Goal: Find specific page/section: Find specific page/section

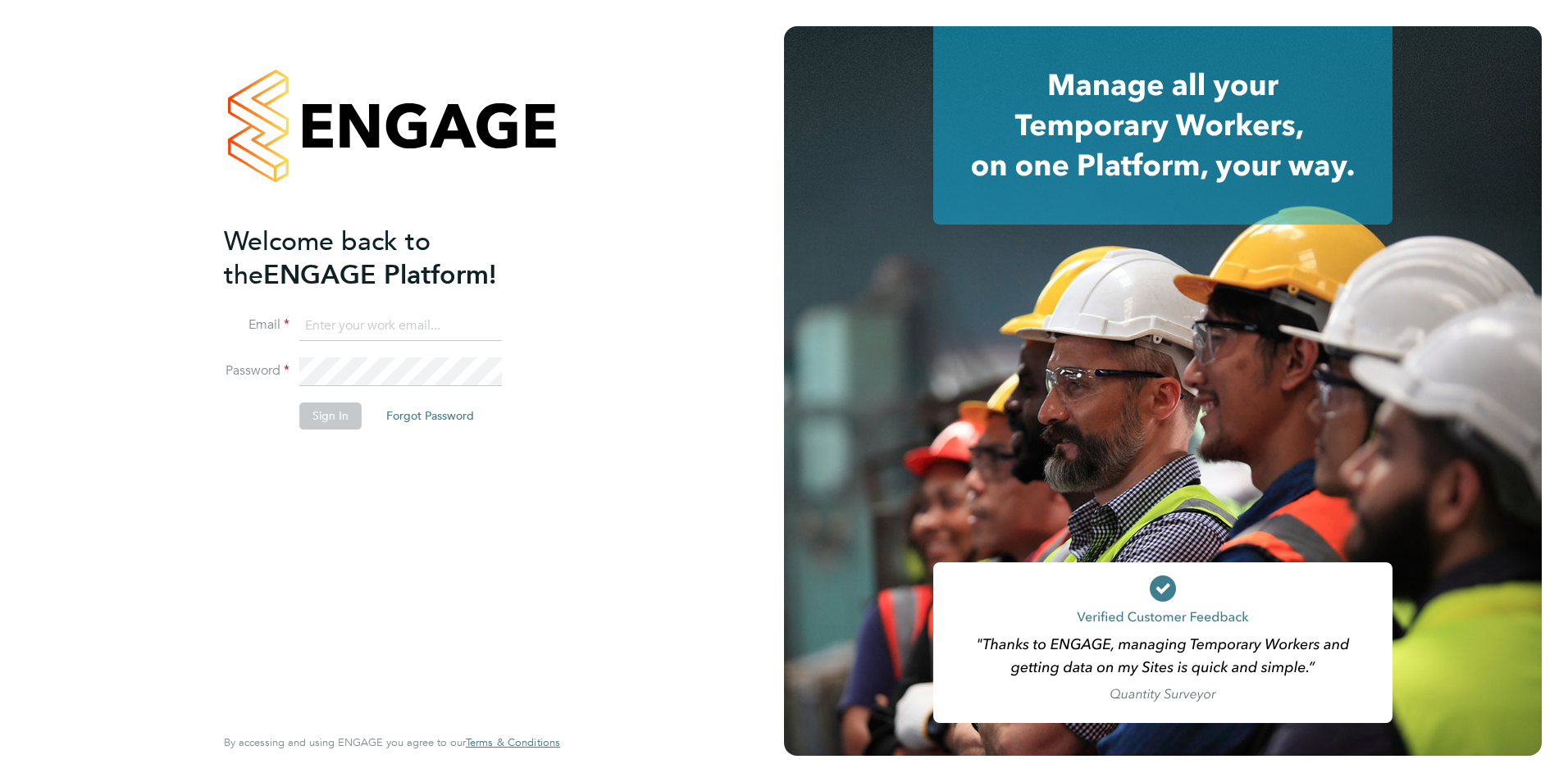
type input "[EMAIL_ADDRESS][DOMAIN_NAME]"
click at [338, 418] on button "Sign In" at bounding box center [330, 415] width 62 height 26
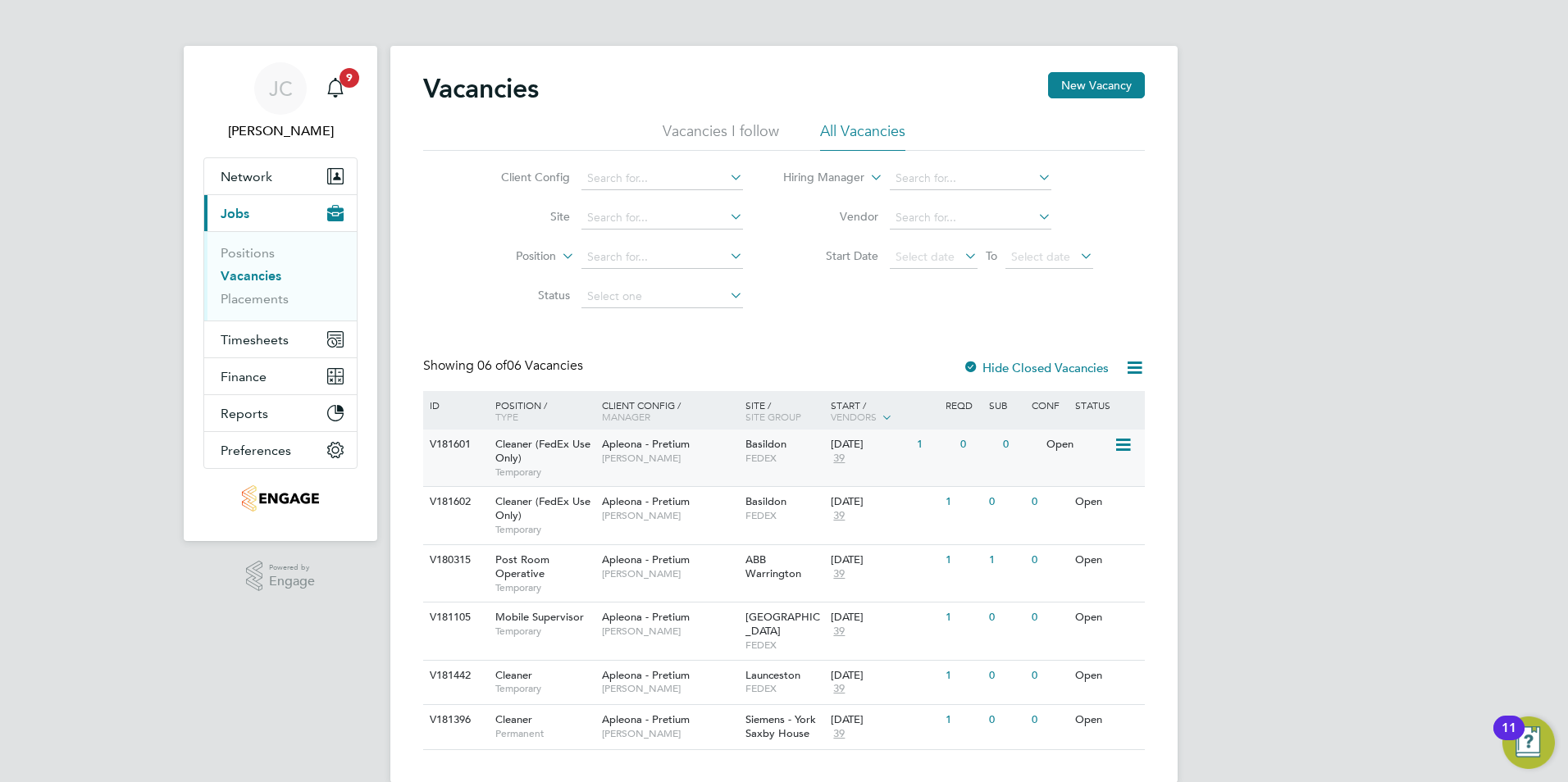
click at [508, 439] on span "Cleaner (FedEx Use Only)" at bounding box center [542, 450] width 95 height 28
click at [531, 504] on span "Cleaner (FedEx Use Only)" at bounding box center [542, 508] width 95 height 28
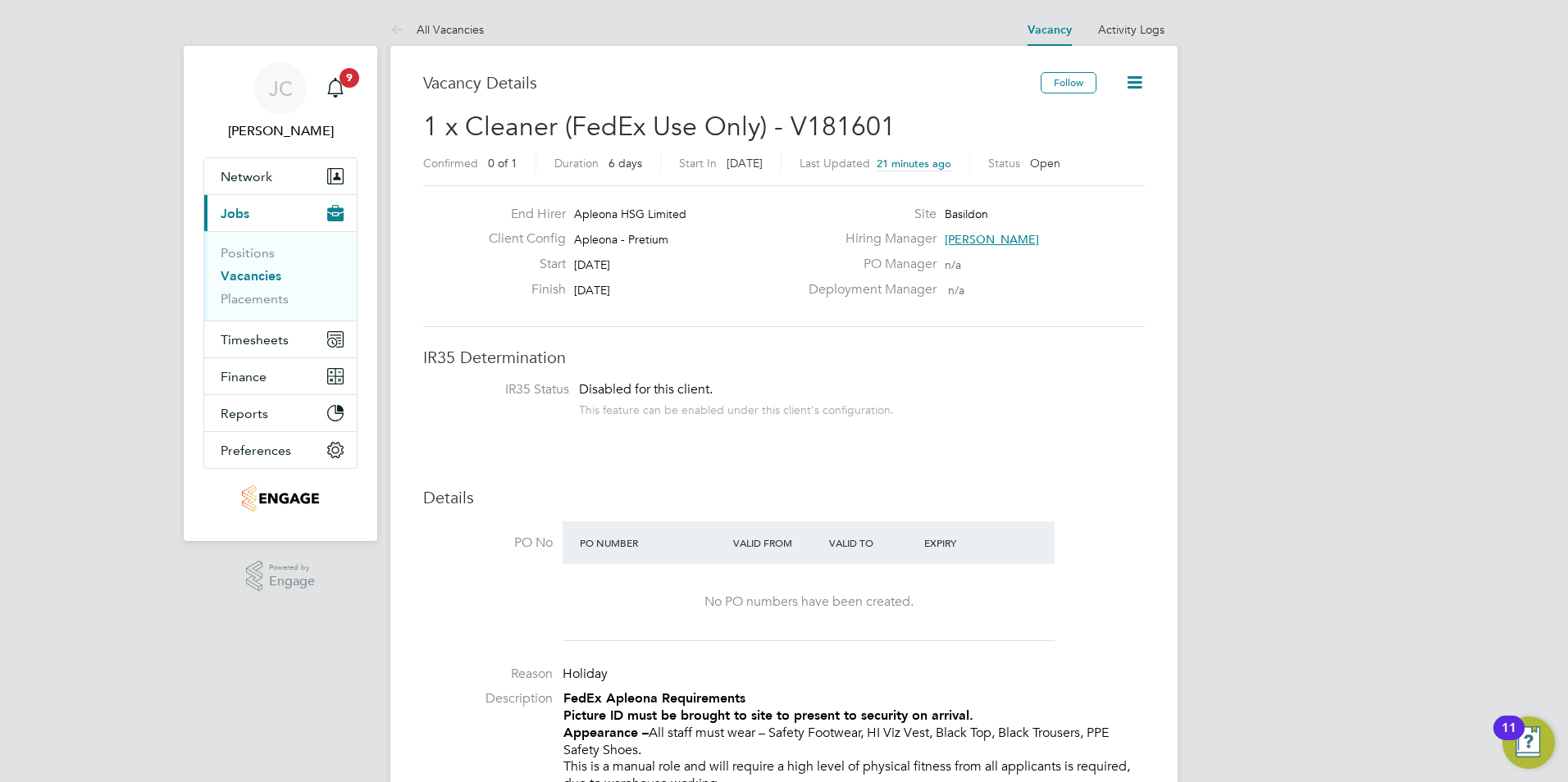
click at [817, 492] on h3 "Details" at bounding box center [784, 497] width 722 height 21
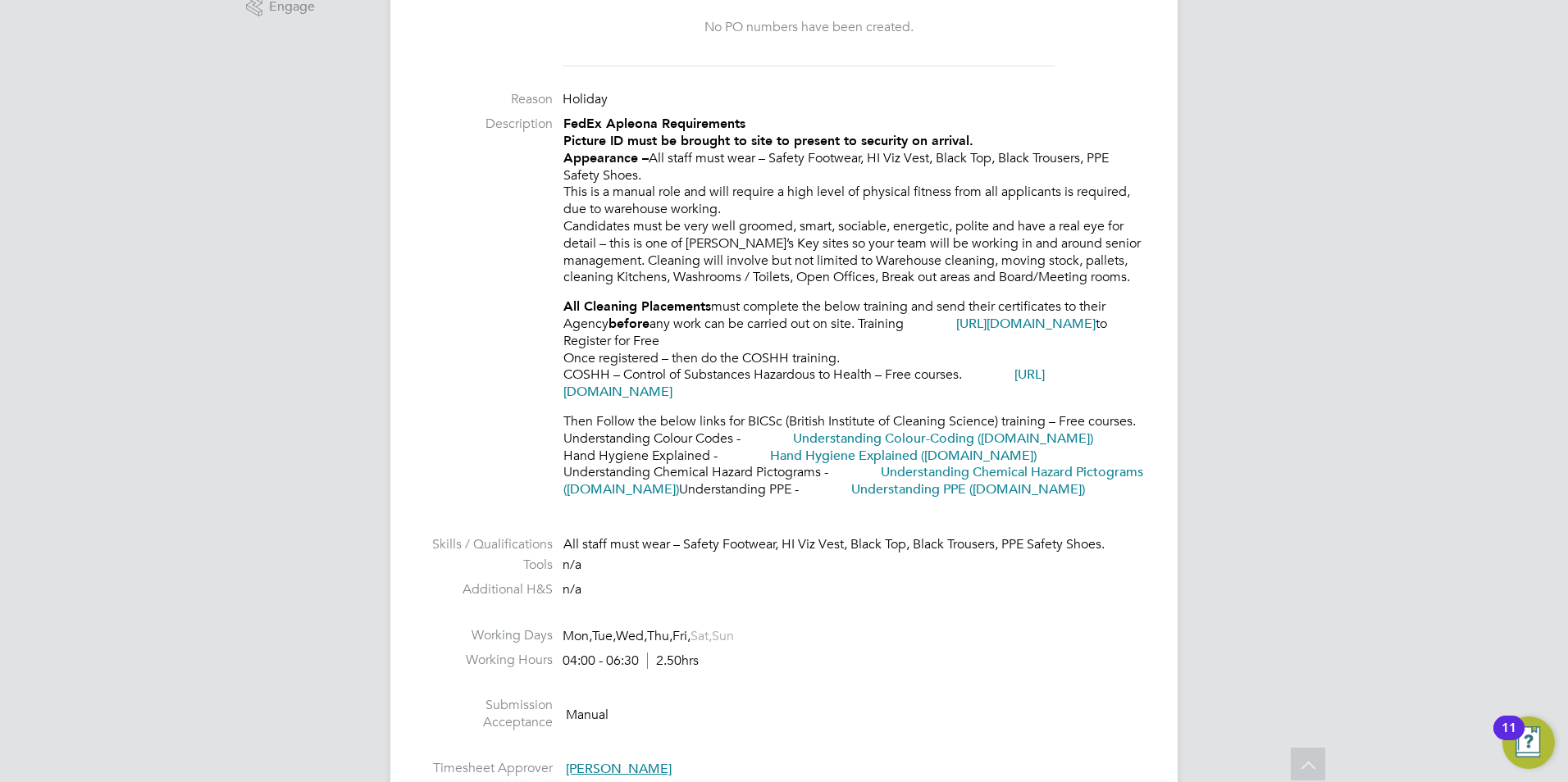
scroll to position [574, 0]
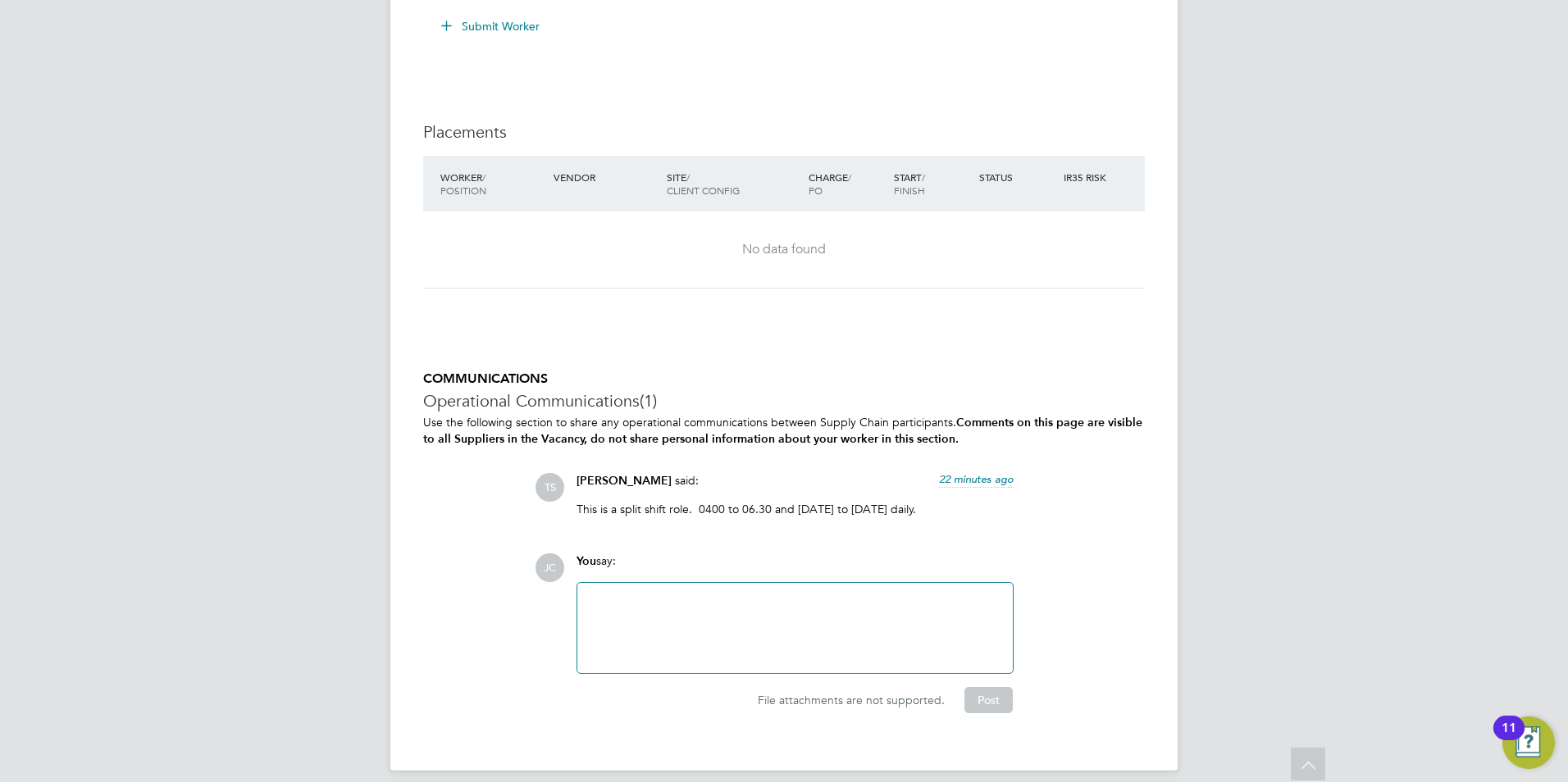
scroll to position [1766, 0]
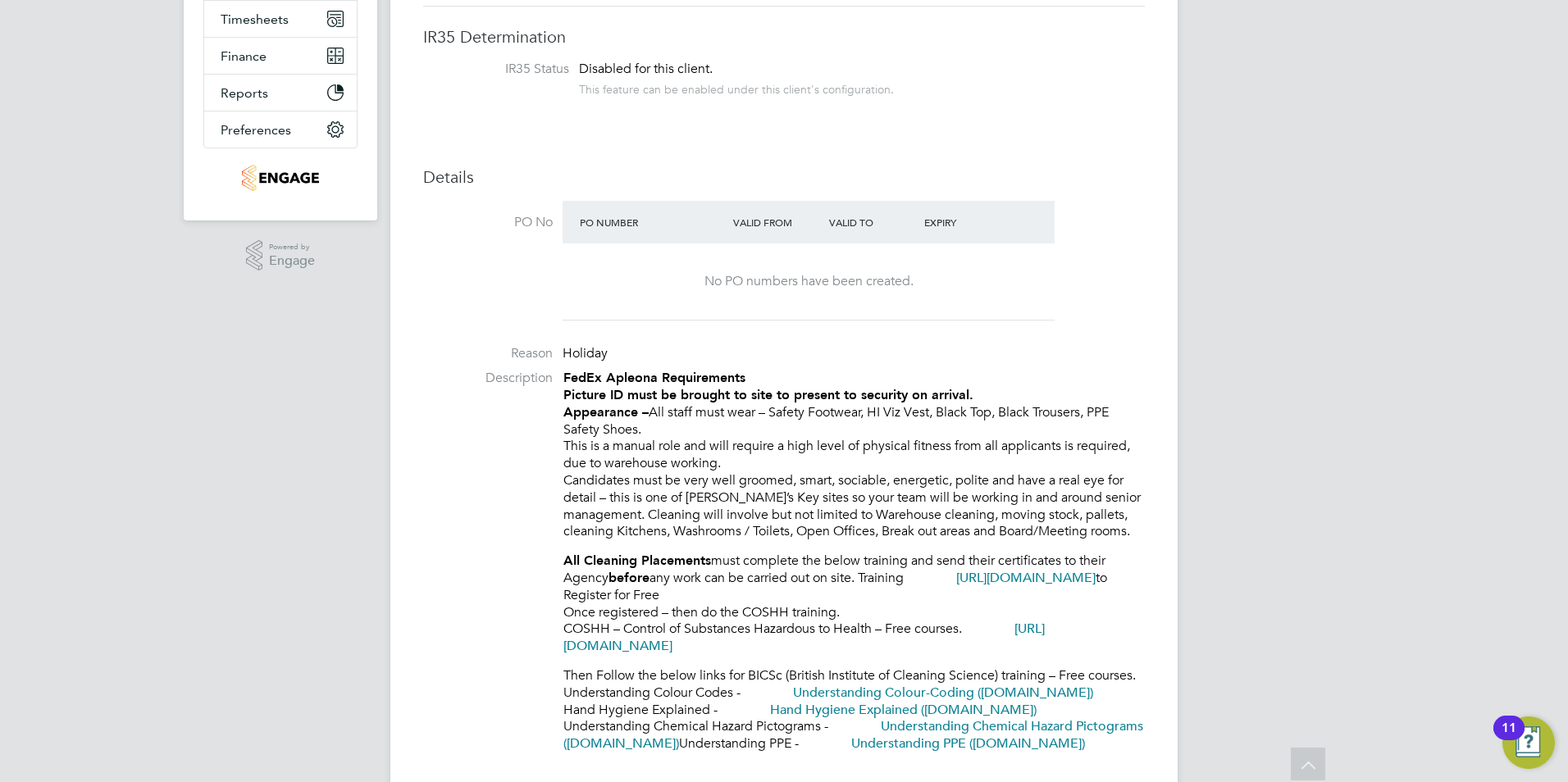
scroll to position [0, 0]
